Goal: Obtain resource: Download file/media

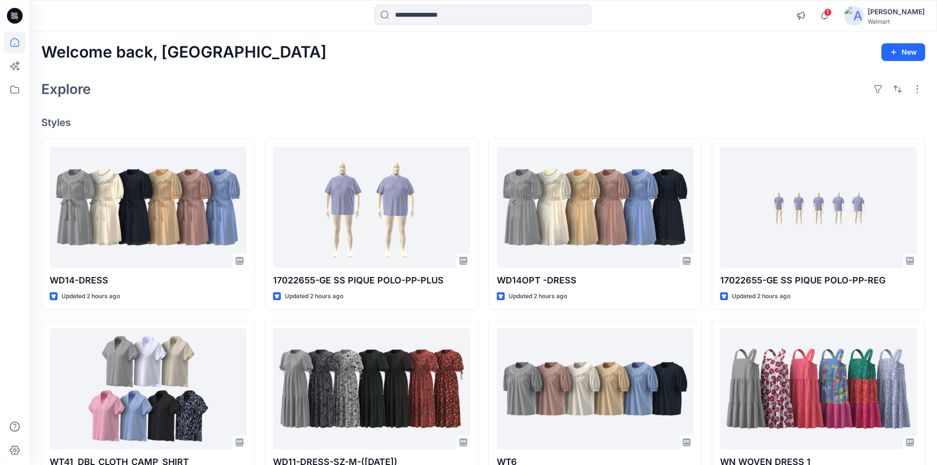
click at [18, 12] on icon at bounding box center [15, 16] width 16 height 16
click at [919, 16] on div "[PERSON_NAME]" at bounding box center [896, 12] width 57 height 12
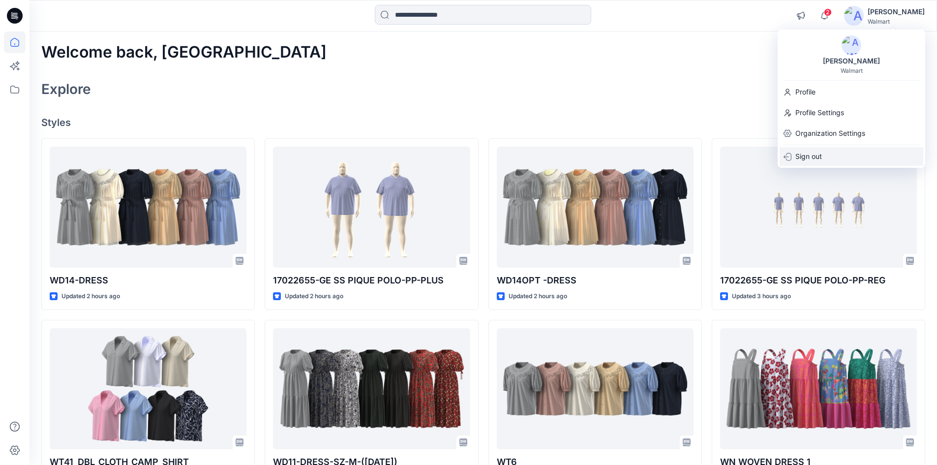
click at [805, 156] on p "Sign out" at bounding box center [809, 156] width 27 height 19
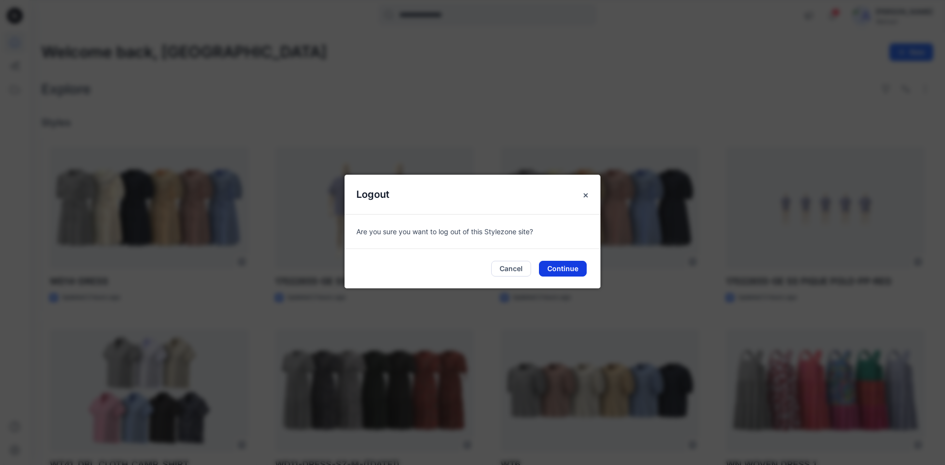
click at [569, 270] on button "Continue" at bounding box center [563, 269] width 48 height 16
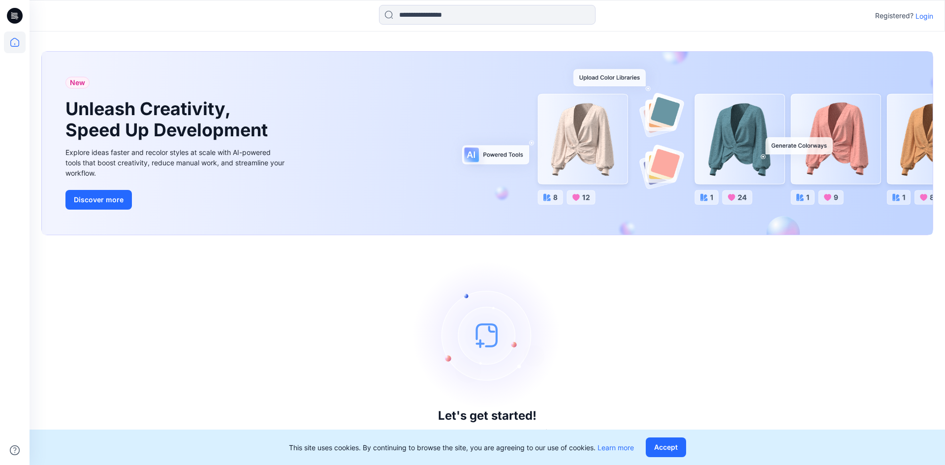
click at [925, 17] on p "Login" at bounding box center [924, 16] width 18 height 10
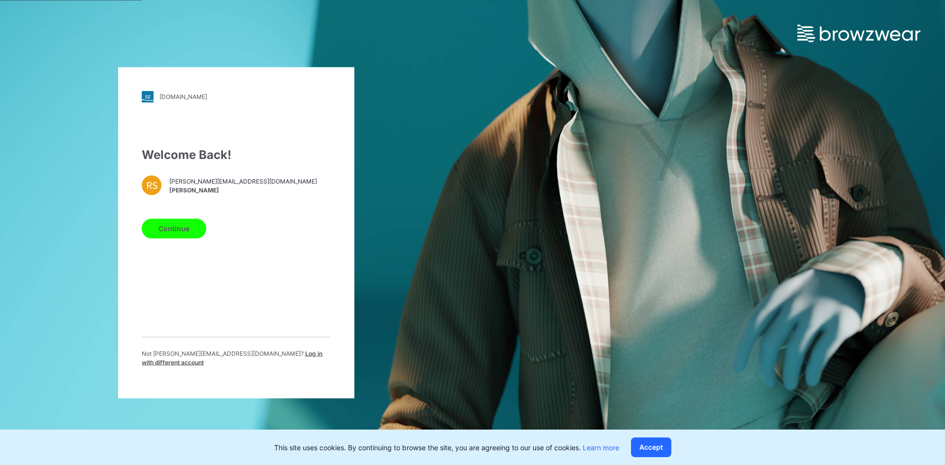
click at [246, 357] on span "Log in with different account" at bounding box center [232, 357] width 181 height 16
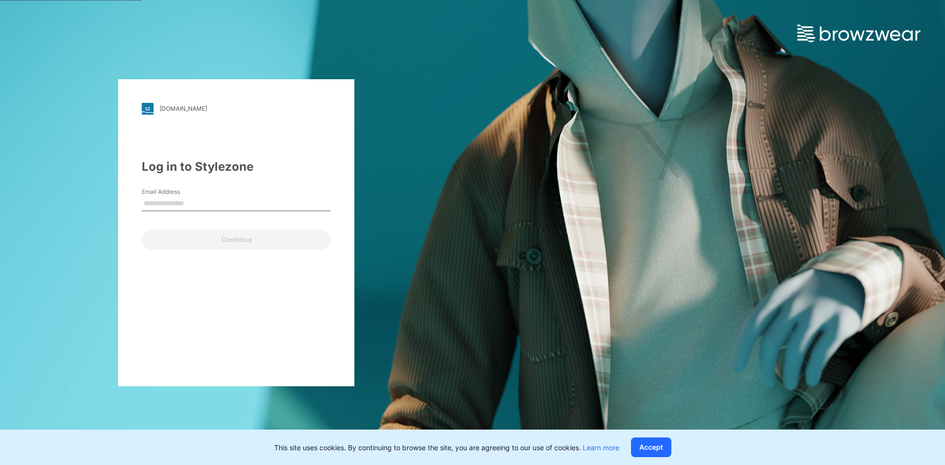
click at [233, 199] on input "Email Address" at bounding box center [236, 203] width 189 height 15
type input "**********"
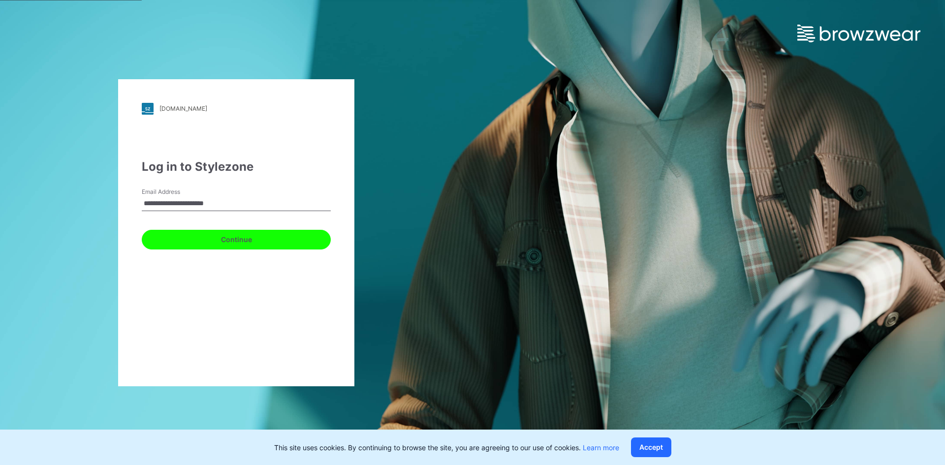
click at [174, 235] on button "Continue" at bounding box center [236, 240] width 189 height 20
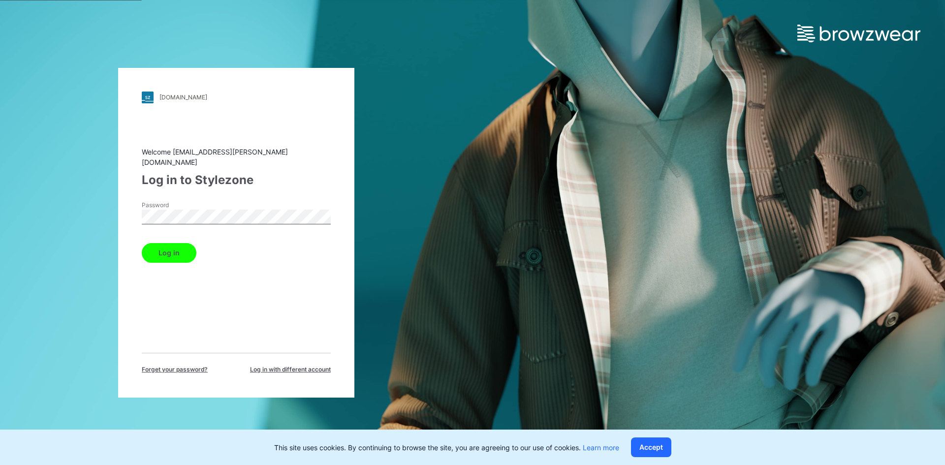
click at [178, 243] on button "Log in" at bounding box center [169, 253] width 55 height 20
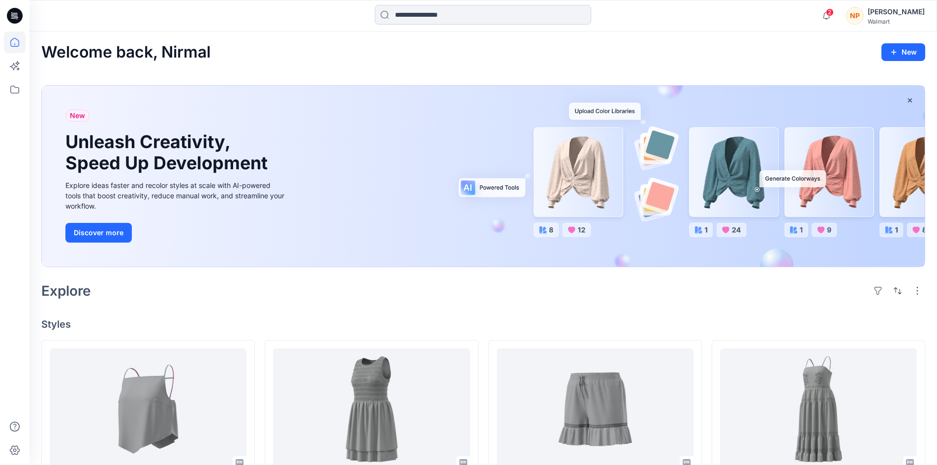
click at [491, 21] on input at bounding box center [483, 15] width 216 height 20
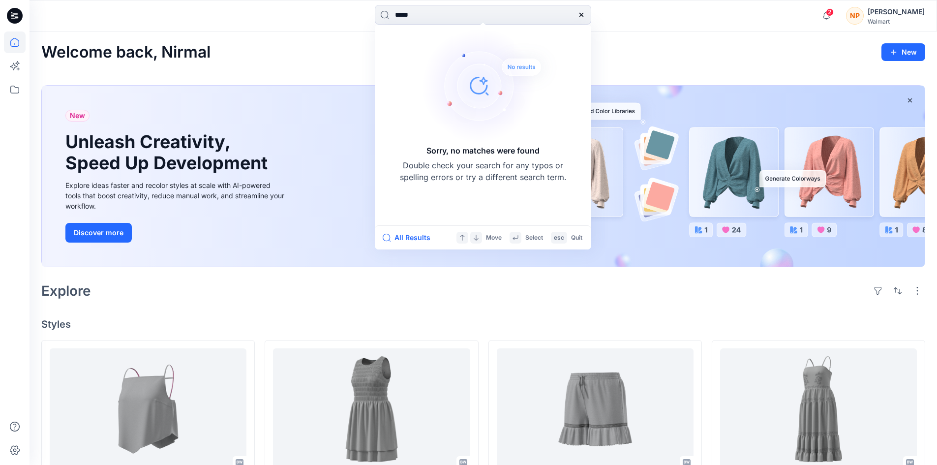
drag, startPoint x: 385, startPoint y: 16, endPoint x: 291, endPoint y: 28, distance: 94.2
click at [291, 28] on div "***** Sorry, no matches were found Double check your search for any typos or sp…" at bounding box center [484, 15] width 908 height 31
drag, startPoint x: 417, startPoint y: 17, endPoint x: 334, endPoint y: 28, distance: 83.4
click at [334, 28] on div "*** Sorry, no matches were found Double check your search for any typos or spel…" at bounding box center [484, 15] width 908 height 31
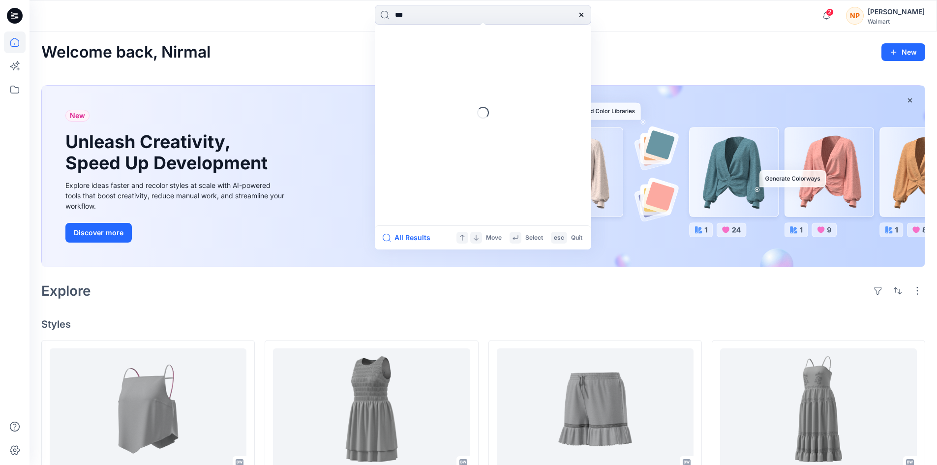
type input "***"
click at [906, 12] on div "[PERSON_NAME]" at bounding box center [896, 12] width 57 height 12
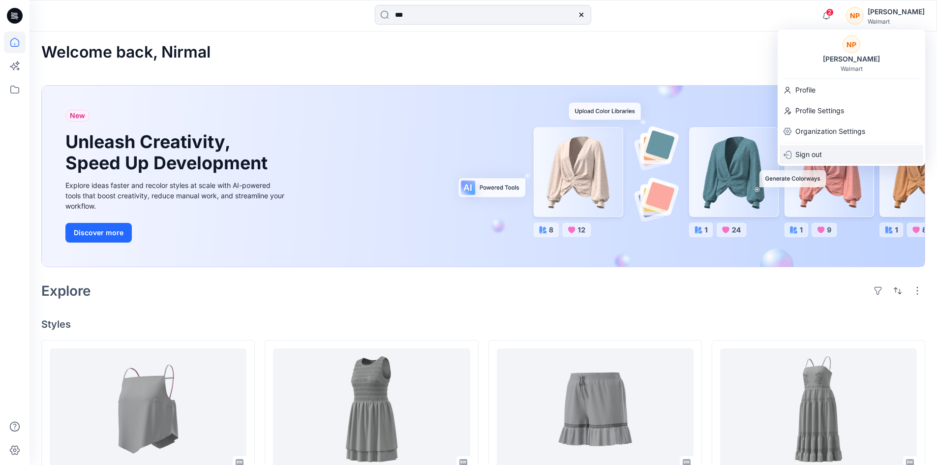
click at [830, 153] on div "Sign out" at bounding box center [852, 154] width 144 height 19
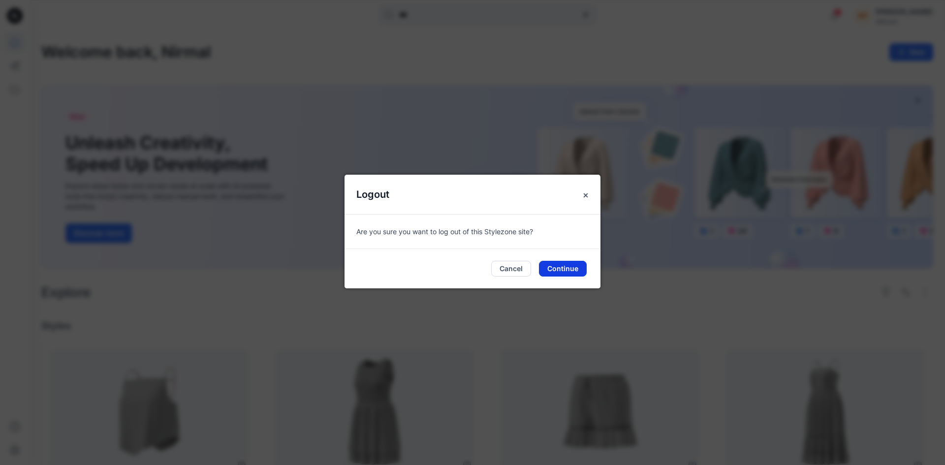
click at [561, 266] on button "Continue" at bounding box center [563, 269] width 48 height 16
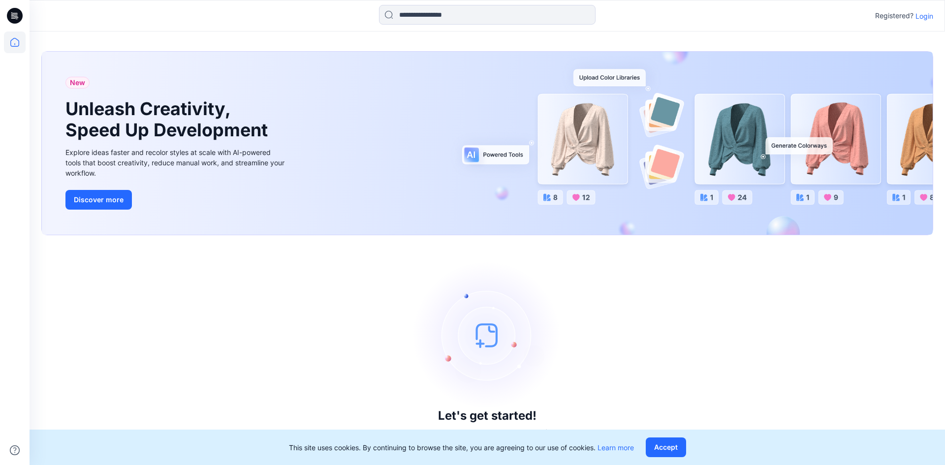
click at [924, 18] on p "Login" at bounding box center [924, 16] width 18 height 10
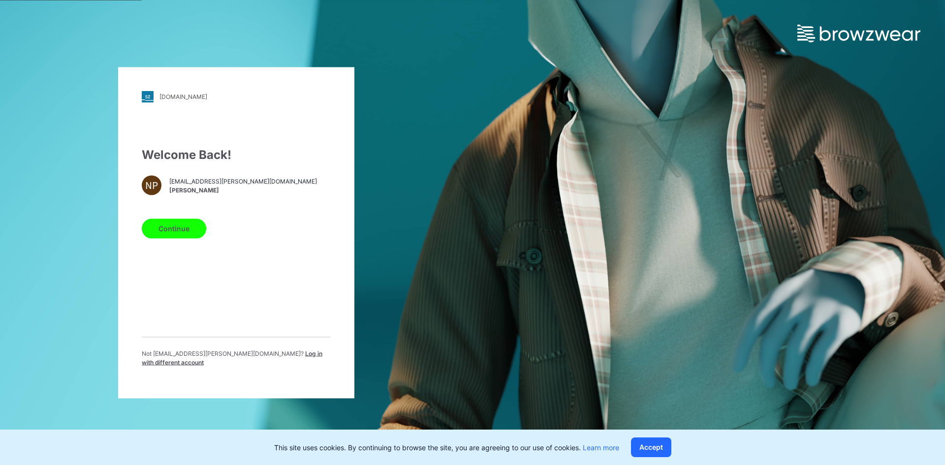
click at [266, 360] on span "Log in with different account" at bounding box center [232, 357] width 181 height 16
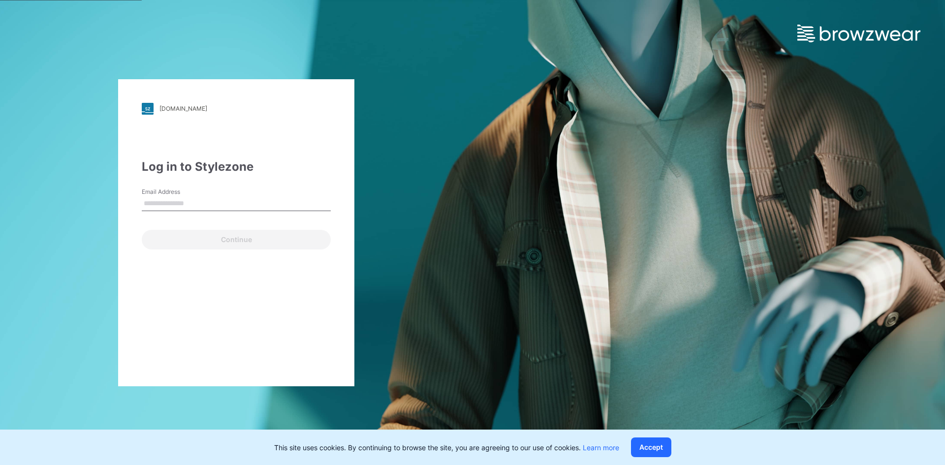
click at [191, 206] on input "Email Address" at bounding box center [236, 203] width 189 height 15
type input "**********"
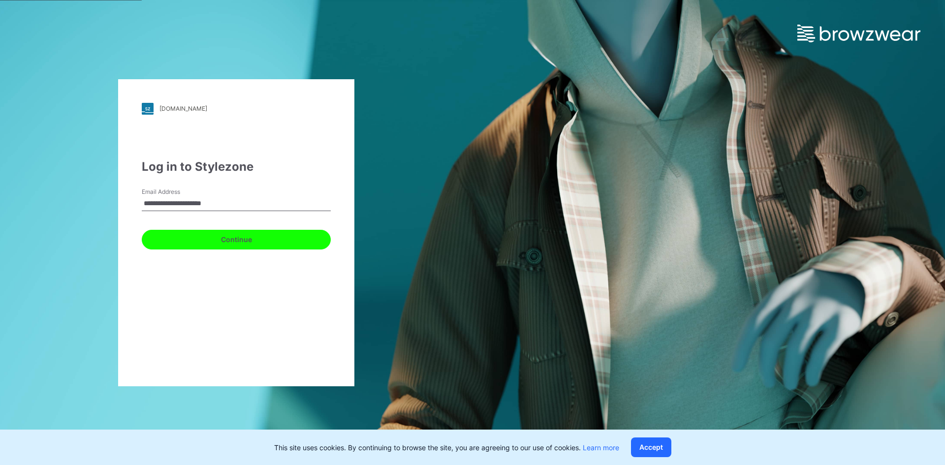
drag, startPoint x: 181, startPoint y: 249, endPoint x: 183, endPoint y: 228, distance: 21.2
click at [181, 246] on button "Continue" at bounding box center [236, 240] width 189 height 20
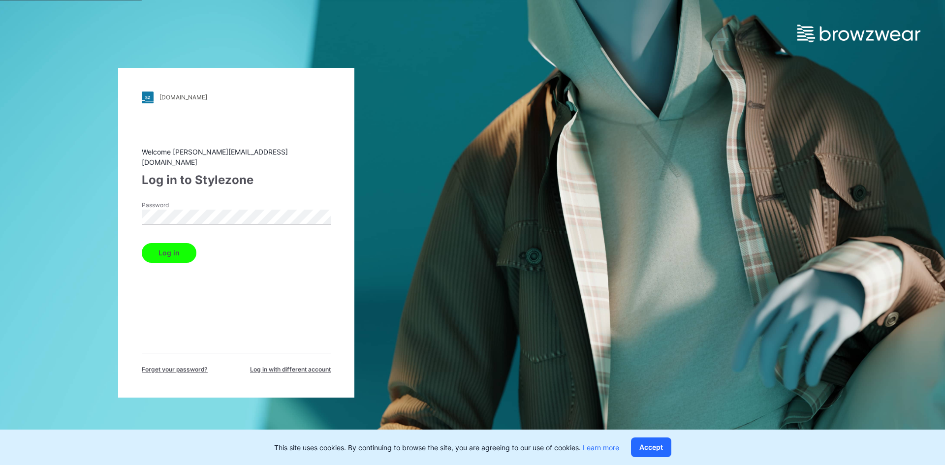
click at [168, 256] on button "Log in" at bounding box center [169, 253] width 55 height 20
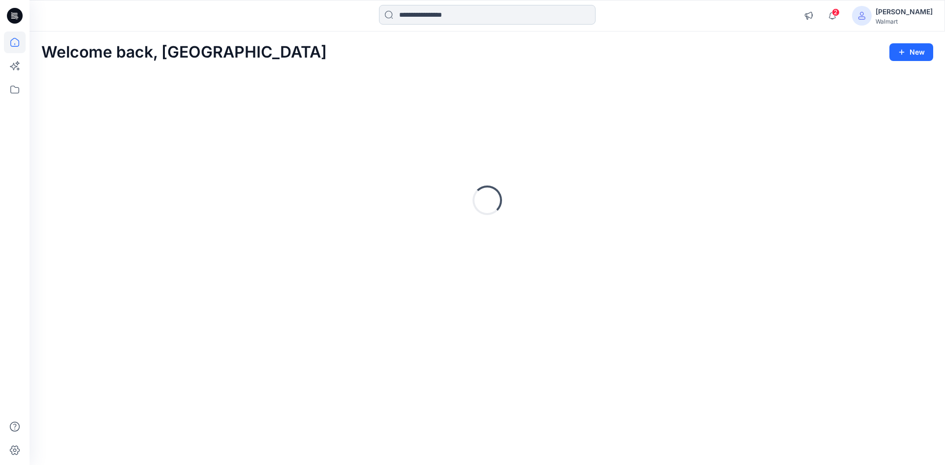
click at [447, 18] on input at bounding box center [487, 15] width 216 height 20
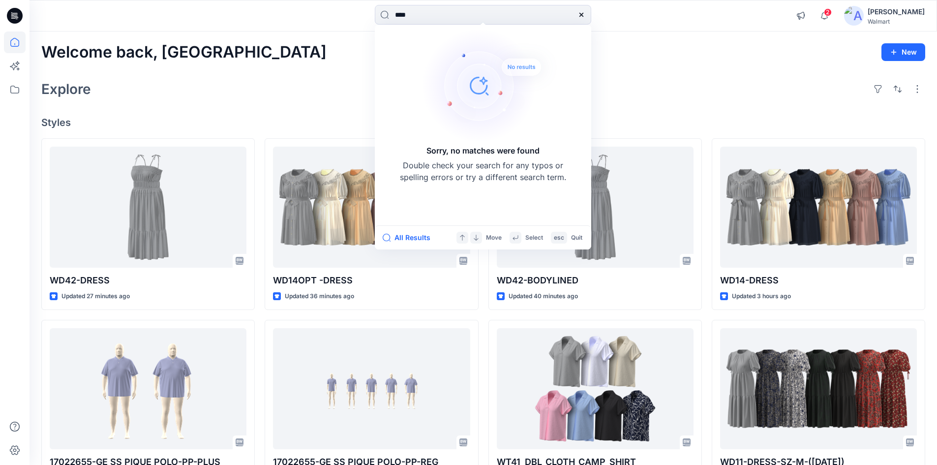
type input "****"
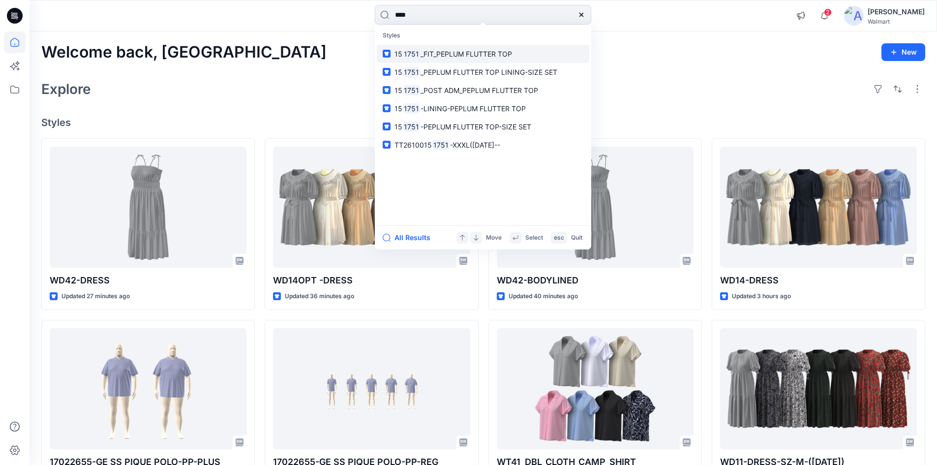
click at [459, 59] on link "15 1751 _FIT_PEPLUM FLUTTER TOP" at bounding box center [483, 54] width 213 height 18
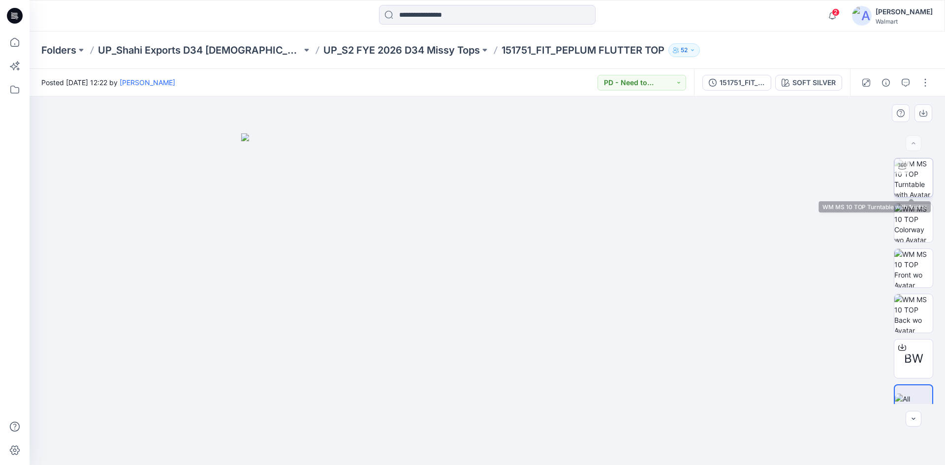
click at [910, 181] on img at bounding box center [913, 177] width 38 height 38
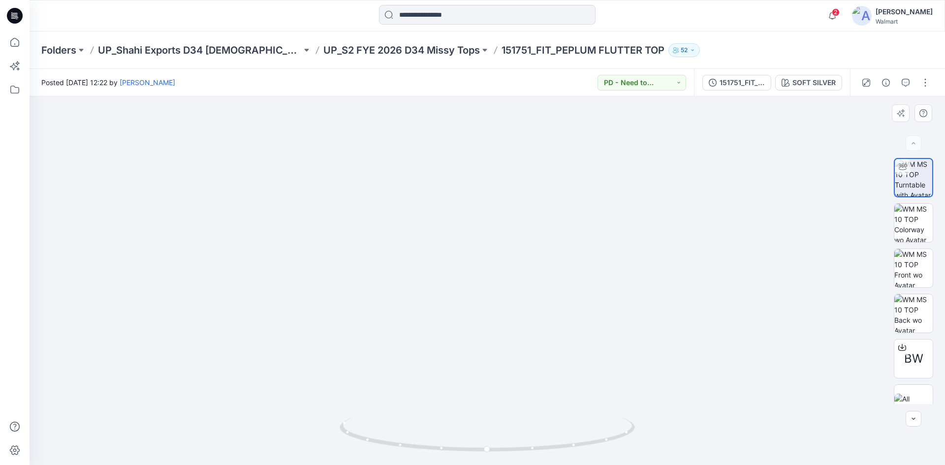
drag, startPoint x: 543, startPoint y: 181, endPoint x: 550, endPoint y: 276, distance: 96.2
click at [550, 278] on img at bounding box center [486, 219] width 781 height 492
drag, startPoint x: 436, startPoint y: 17, endPoint x: 415, endPoint y: 23, distance: 22.3
click at [436, 17] on input at bounding box center [487, 15] width 216 height 20
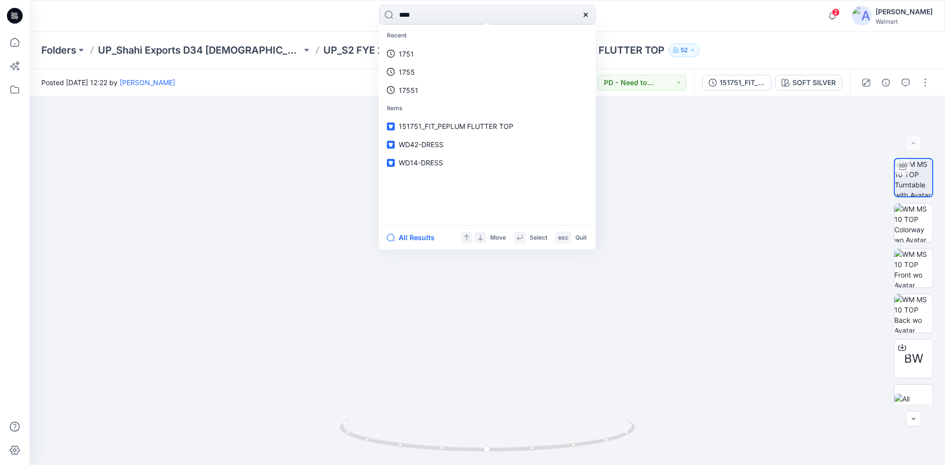
type input "****"
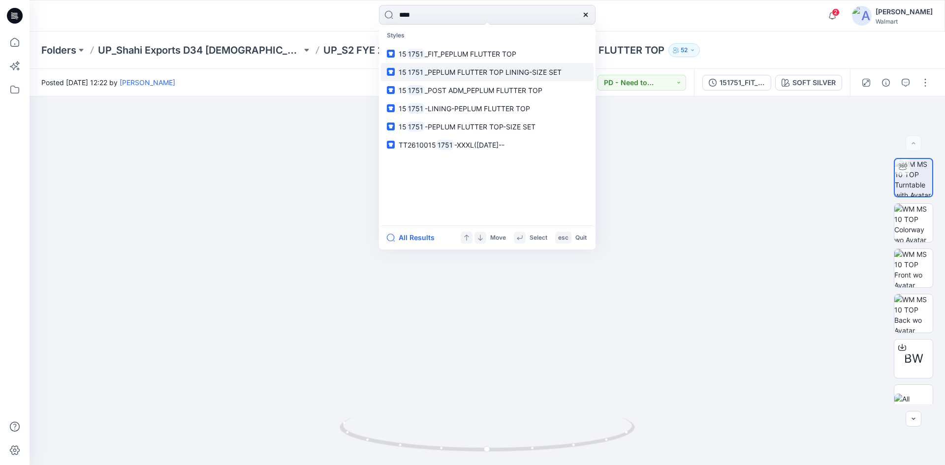
click at [446, 77] on link "15 1751 _PEPLUM FLUTTER TOP LINING-SIZE SET" at bounding box center [487, 72] width 213 height 18
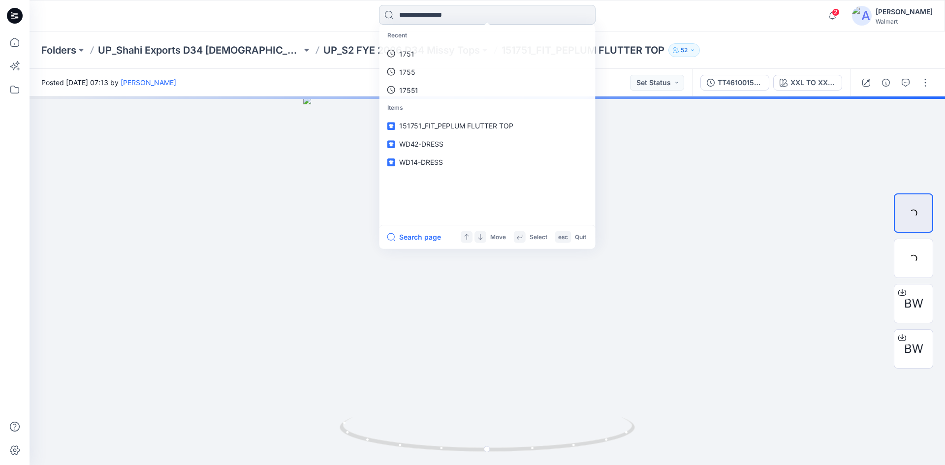
click at [511, 23] on input at bounding box center [487, 15] width 216 height 20
click at [411, 54] on p "1751" at bounding box center [406, 54] width 15 height 10
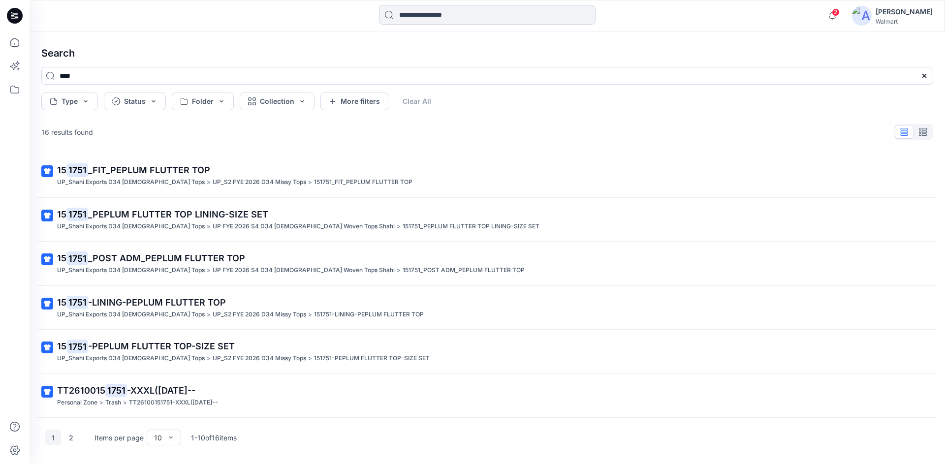
click at [425, 16] on input at bounding box center [487, 15] width 216 height 20
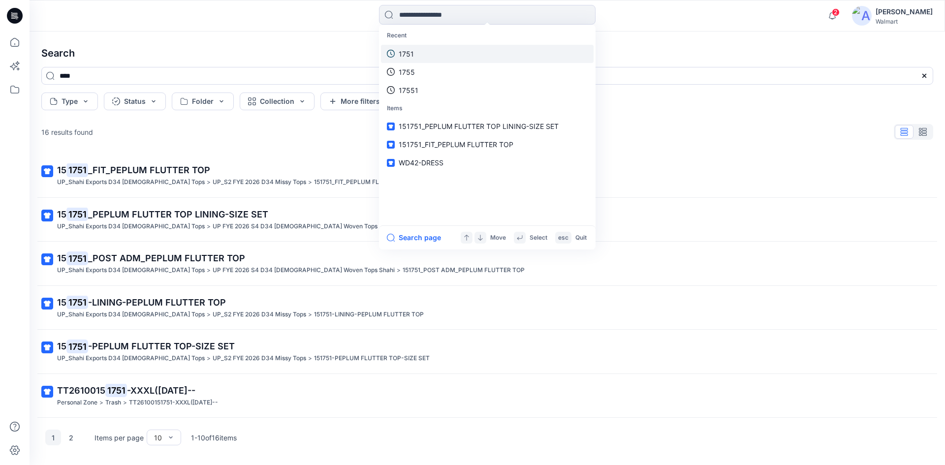
click at [412, 52] on p "1751" at bounding box center [406, 54] width 15 height 10
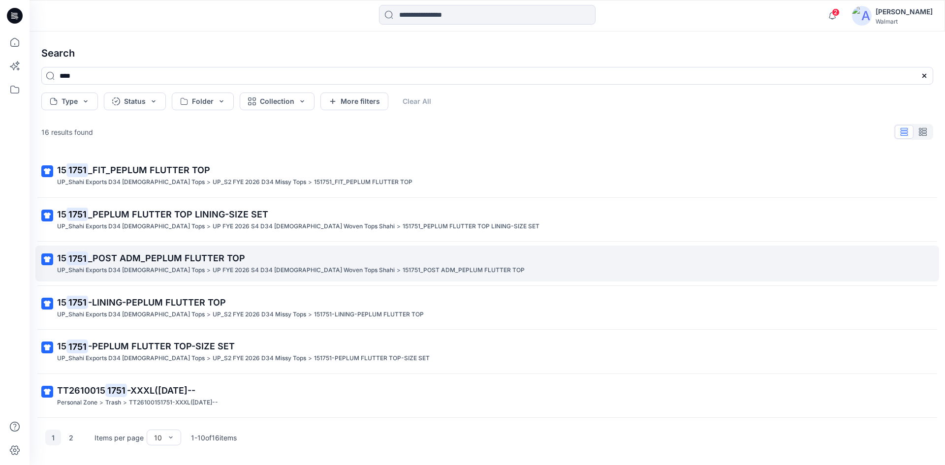
click at [100, 261] on span "_POST ADM_PEPLUM FLUTTER TOP" at bounding box center [166, 258] width 157 height 10
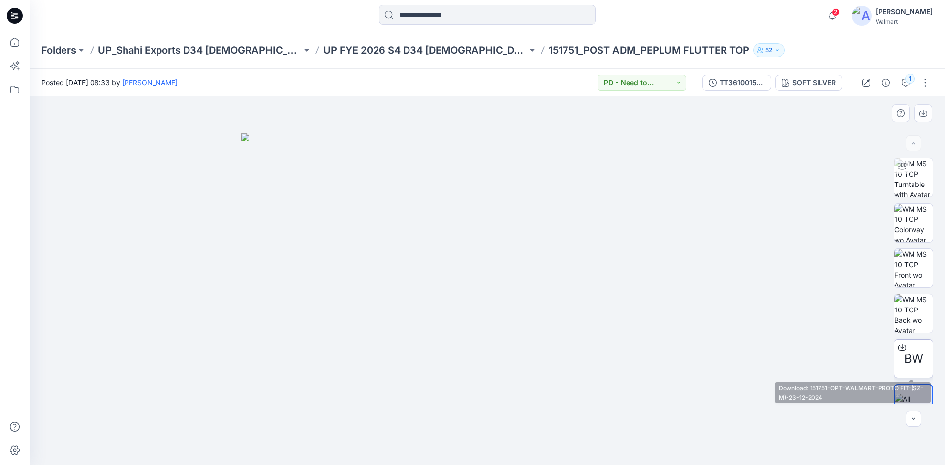
click at [898, 350] on icon at bounding box center [902, 347] width 8 height 5
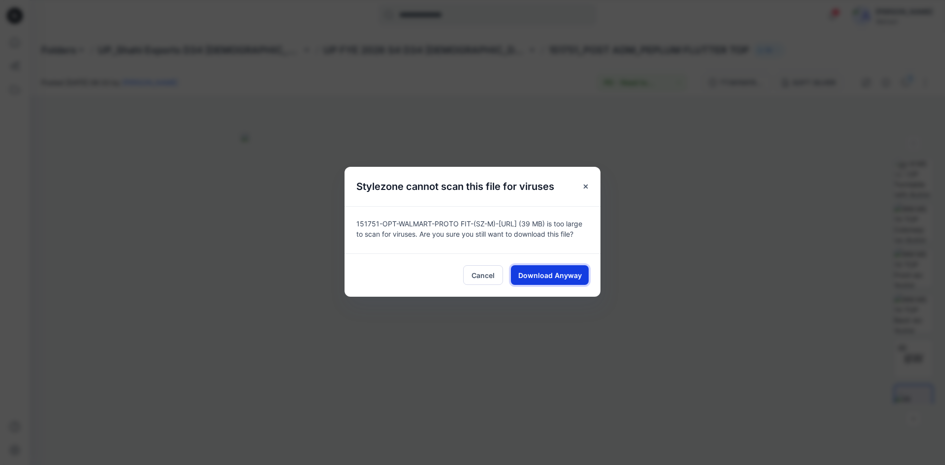
click at [563, 279] on span "Download Anyway" at bounding box center [549, 275] width 63 height 10
